Goal: Task Accomplishment & Management: Use online tool/utility

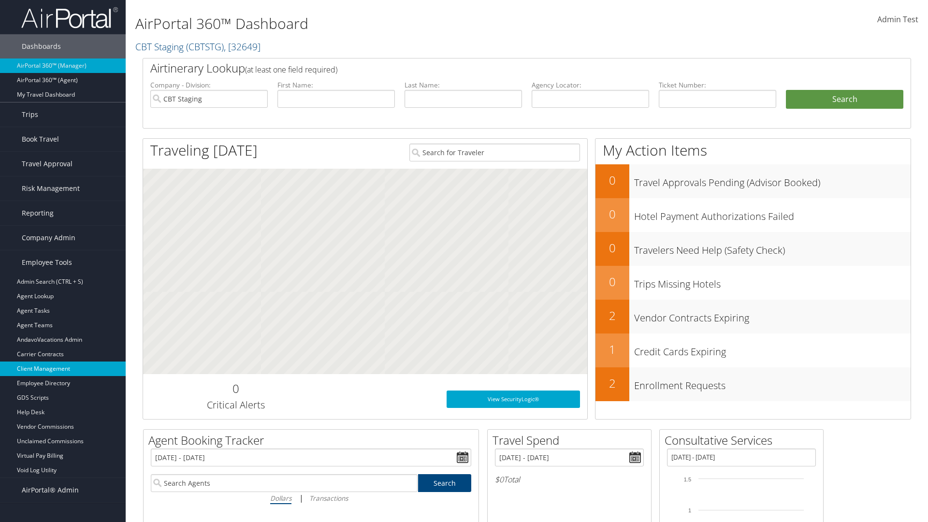
click at [63, 369] on link "Client Management" at bounding box center [63, 369] width 126 height 15
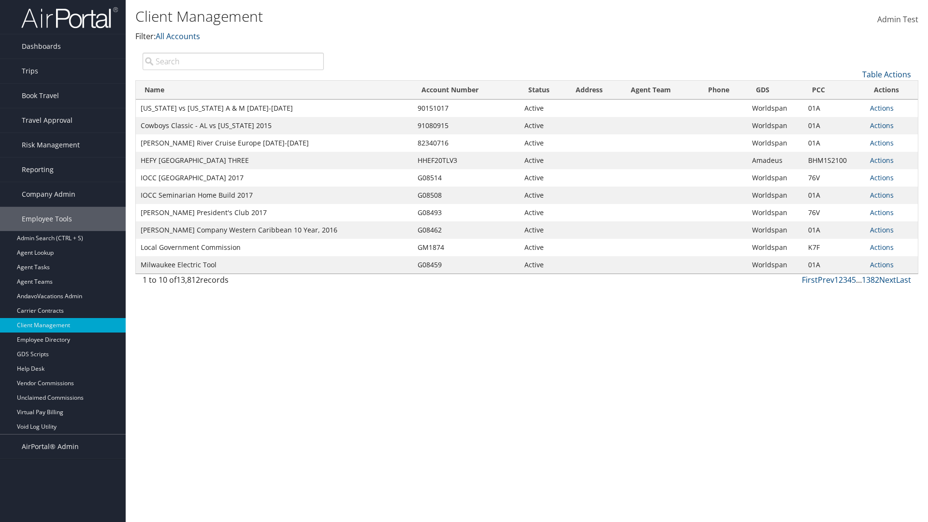
click at [233, 61] on input "search" at bounding box center [233, 61] width 181 height 17
type input "[US_STATE] vs [US_STATE] A & M [DATE]-[DATE]"
